Goal: Find specific page/section

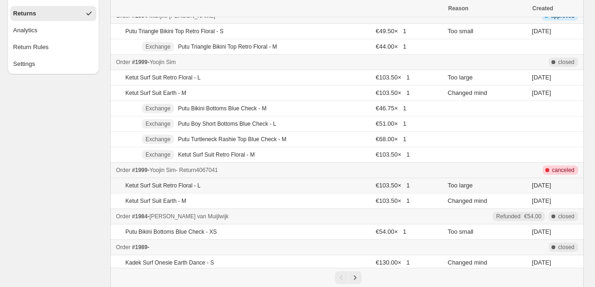
scroll to position [72, 0]
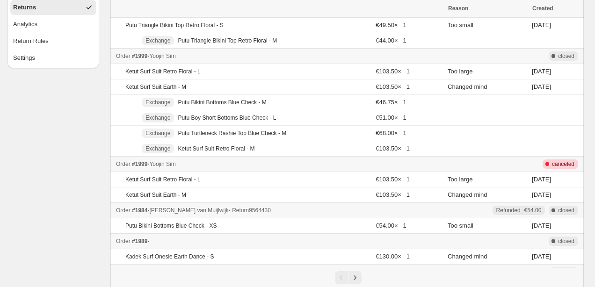
click at [172, 208] on span "Anne van Muijlwijk" at bounding box center [188, 210] width 79 height 7
